Goal: Find specific page/section: Find specific page/section

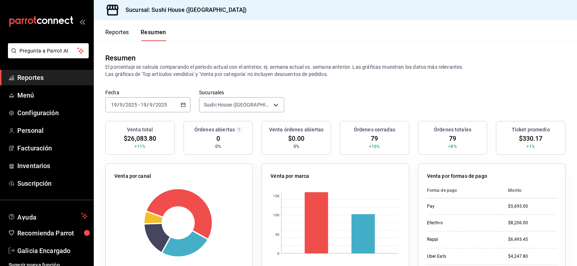
click at [42, 74] on span "Reportes" at bounding box center [52, 78] width 70 height 10
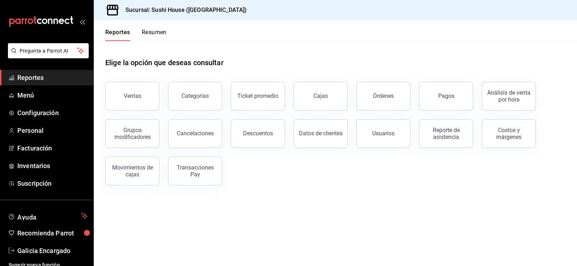
click at [158, 32] on button "Resumen" at bounding box center [154, 35] width 25 height 12
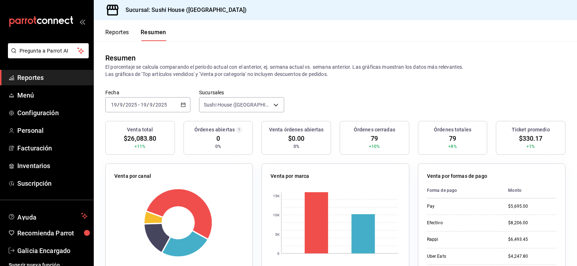
click at [45, 75] on span "Reportes" at bounding box center [52, 78] width 70 height 10
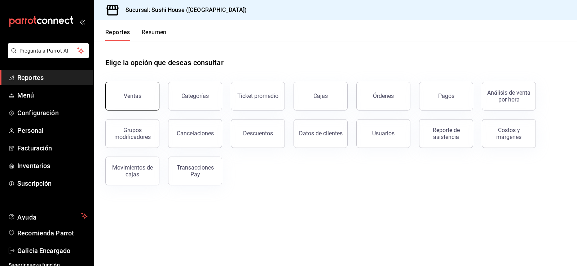
click at [121, 97] on button "Ventas" at bounding box center [132, 96] width 54 height 29
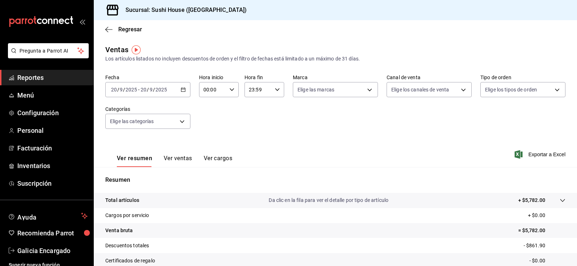
click at [51, 79] on span "Reportes" at bounding box center [52, 78] width 70 height 10
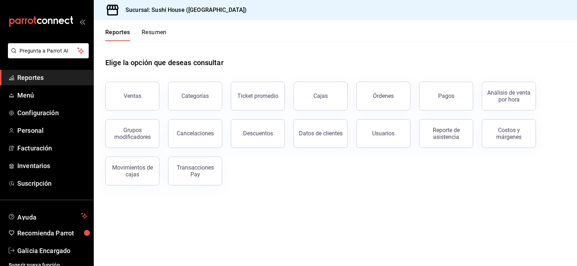
click at [157, 32] on button "Resumen" at bounding box center [154, 35] width 25 height 12
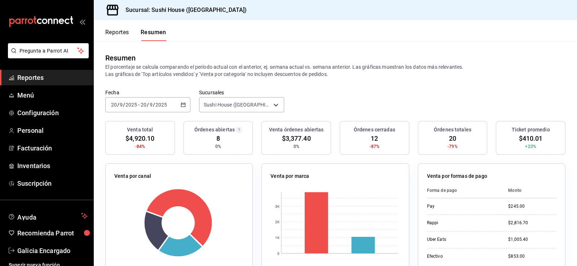
click at [21, 79] on span "Reportes" at bounding box center [52, 78] width 70 height 10
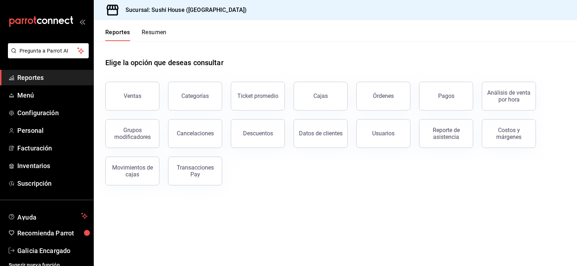
click at [165, 32] on button "Resumen" at bounding box center [154, 35] width 25 height 12
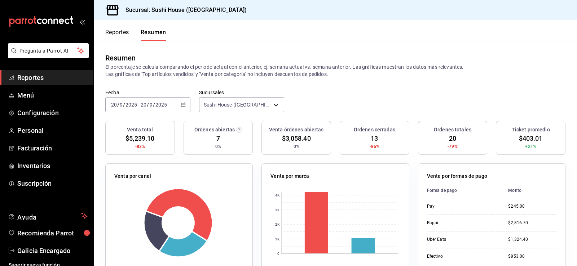
click at [31, 76] on span "Reportes" at bounding box center [52, 78] width 70 height 10
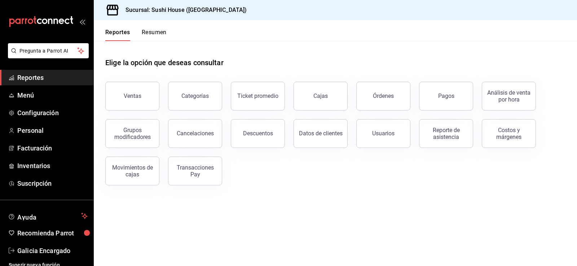
click at [156, 34] on button "Resumen" at bounding box center [154, 35] width 25 height 12
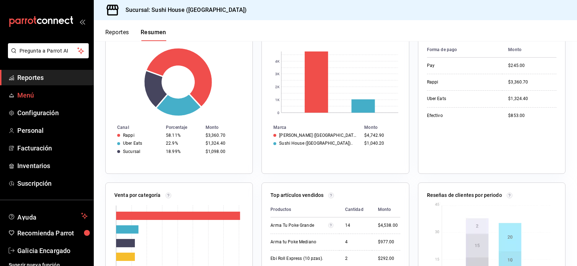
scroll to position [108, 0]
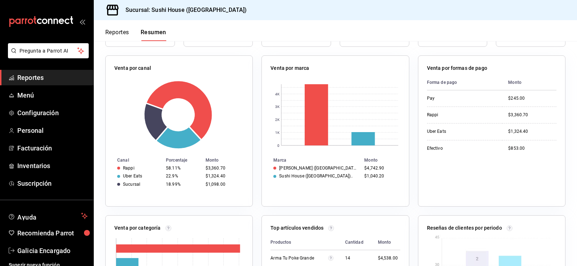
click at [34, 78] on span "Reportes" at bounding box center [52, 78] width 70 height 10
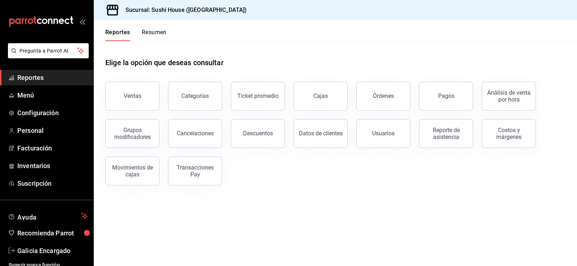
click at [147, 34] on button "Resumen" at bounding box center [154, 35] width 25 height 12
